Goal: Information Seeking & Learning: Learn about a topic

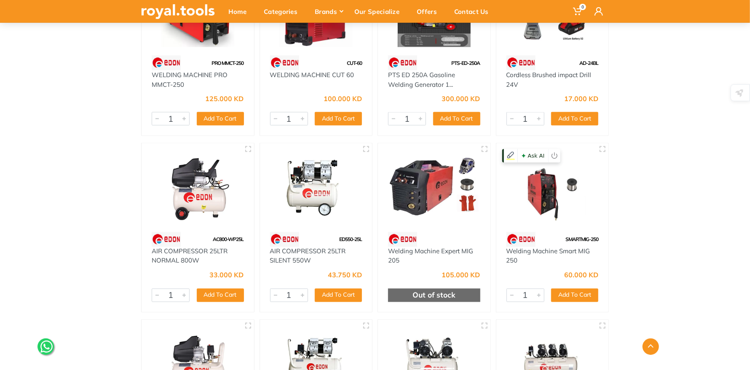
scroll to position [632, 0]
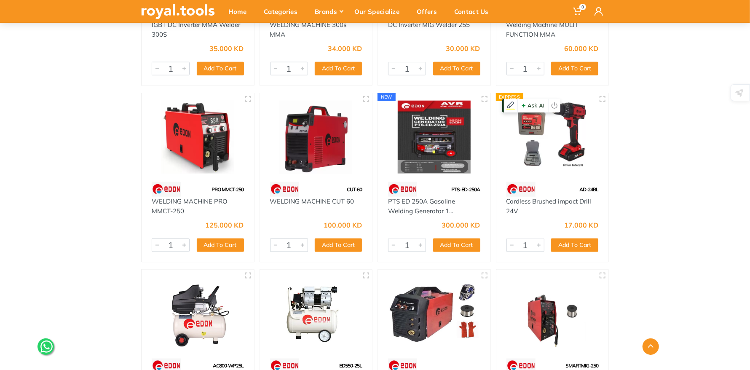
click at [569, 133] on img at bounding box center [552, 137] width 97 height 73
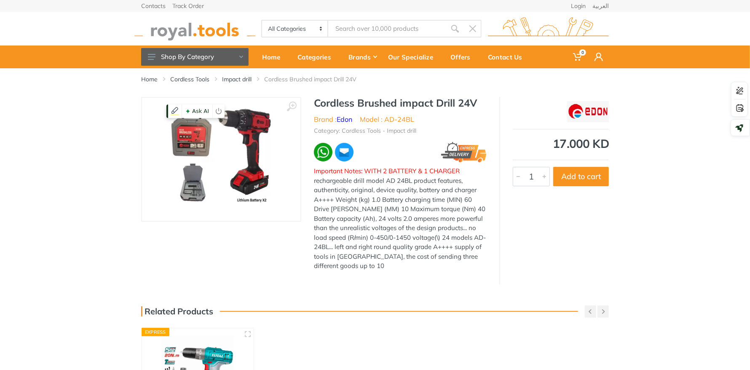
click at [230, 158] on img at bounding box center [221, 159] width 106 height 106
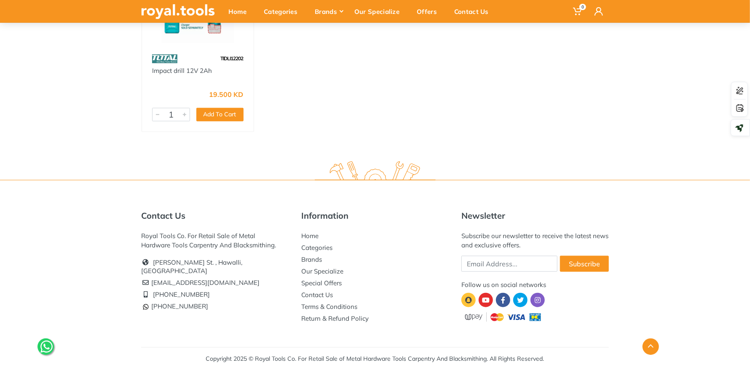
scroll to position [81, 0]
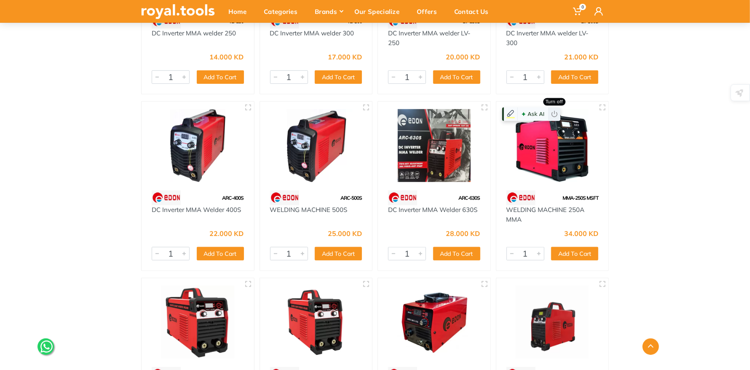
scroll to position [523, 0]
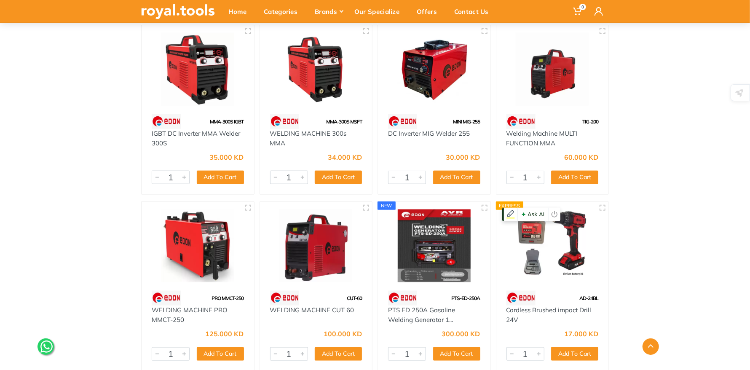
click at [535, 252] on img at bounding box center [552, 245] width 97 height 73
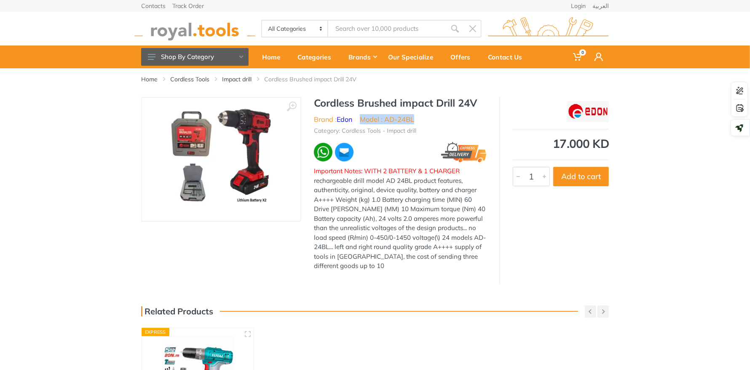
drag, startPoint x: 413, startPoint y: 131, endPoint x: 360, endPoint y: 133, distance: 52.7
click at [360, 124] on ul "Brand : Edon Model : AD-24BL" at bounding box center [400, 119] width 173 height 10
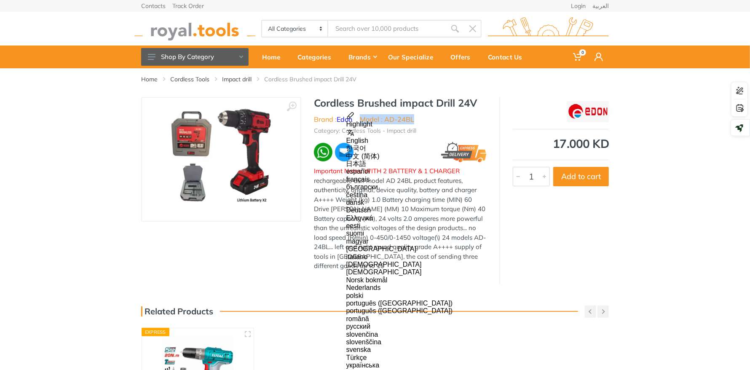
copy li "Model : AD-24BL"
